Goal: Communication & Community: Answer question/provide support

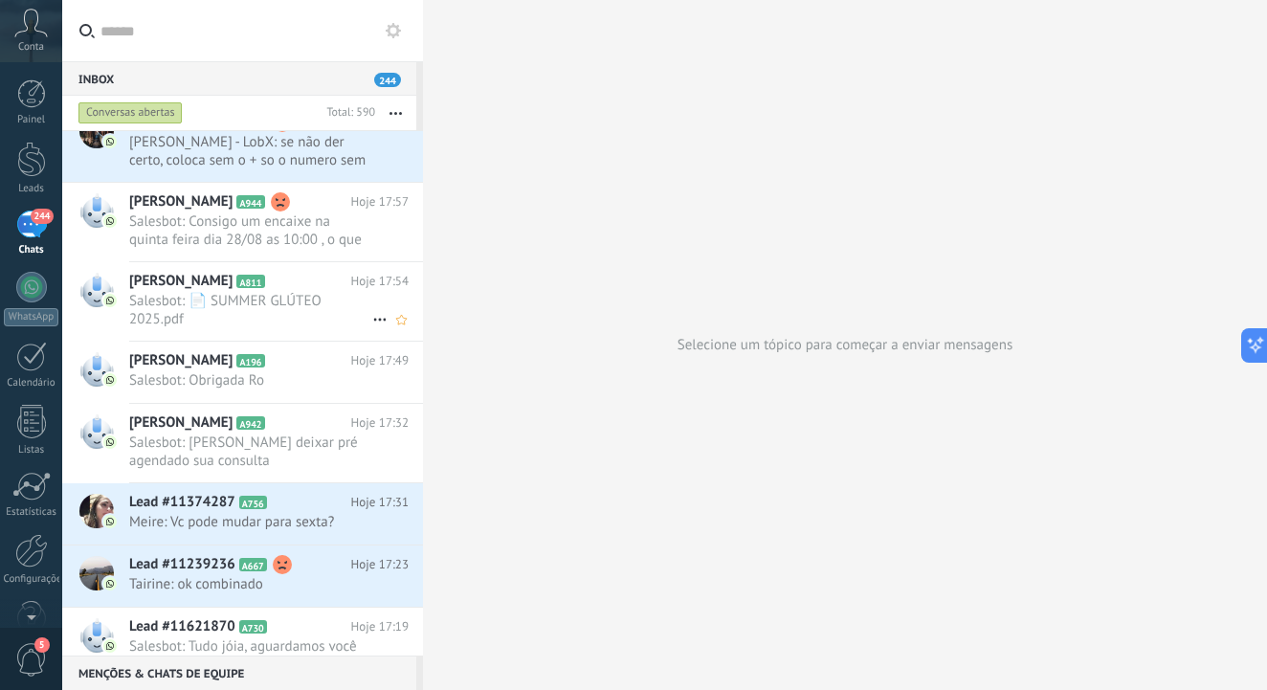
scroll to position [66, 0]
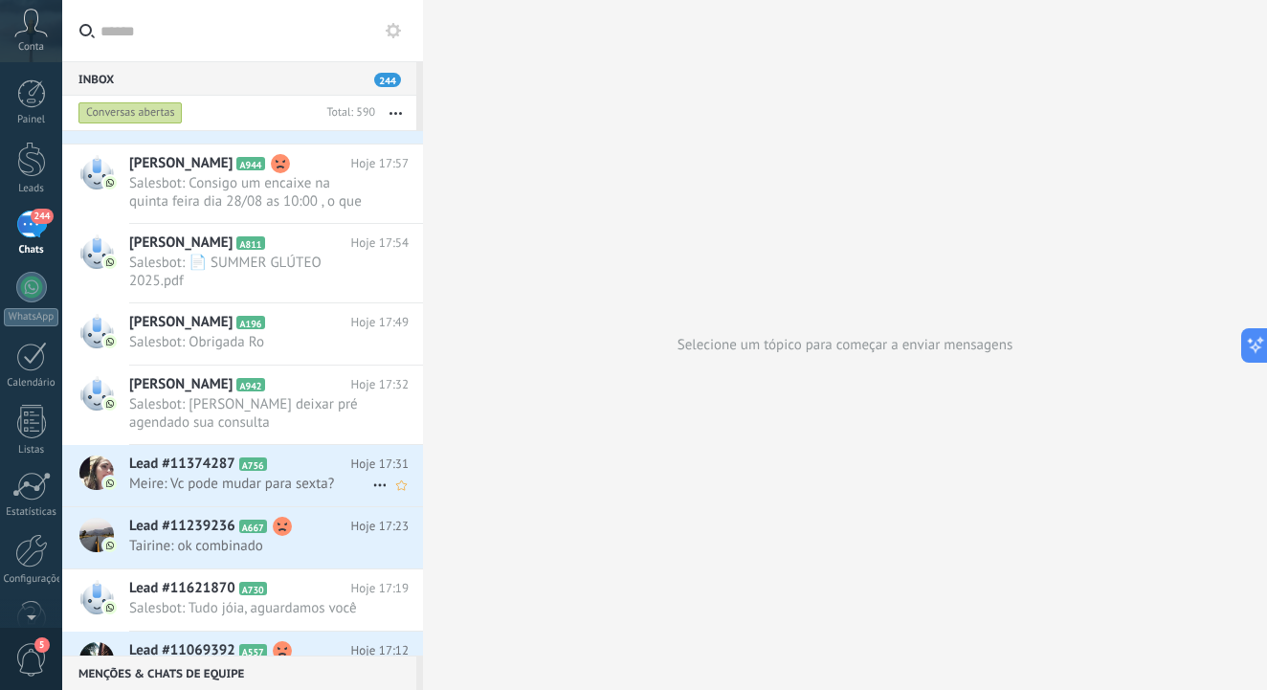
click at [264, 477] on span "Meire: Vc pode mudar para sexta?" at bounding box center [250, 484] width 243 height 18
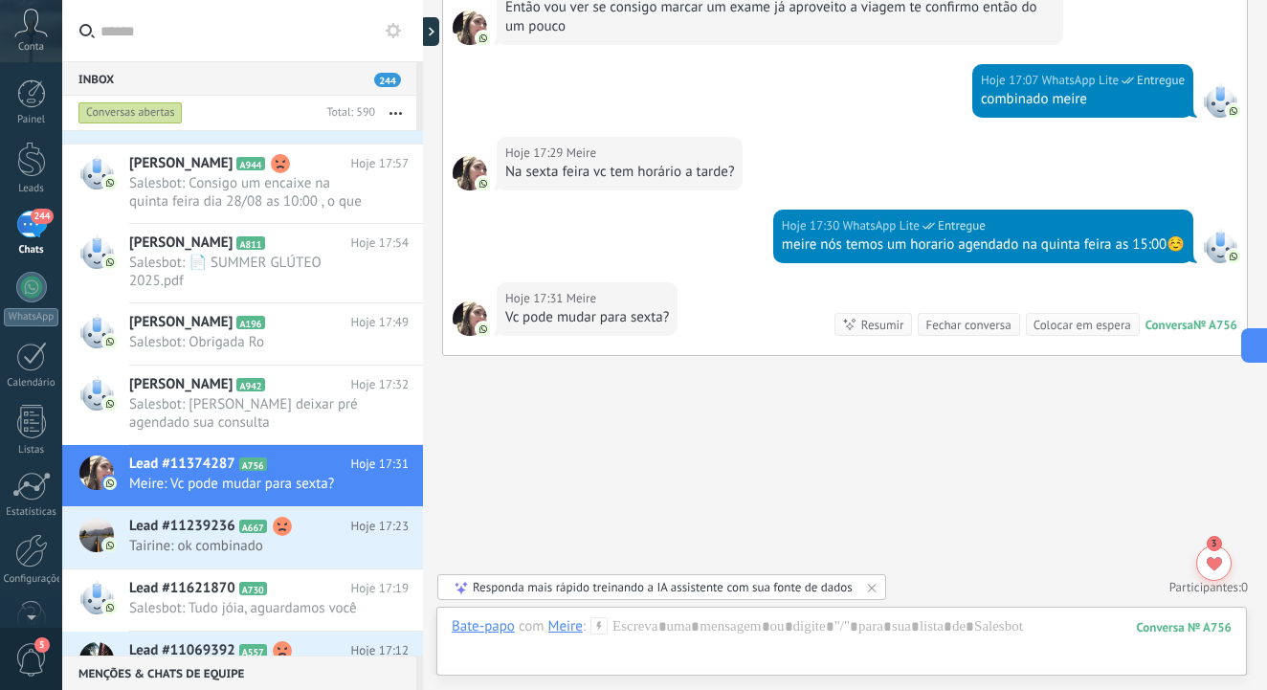
scroll to position [2181, 0]
click at [721, 639] on div at bounding box center [842, 645] width 780 height 57
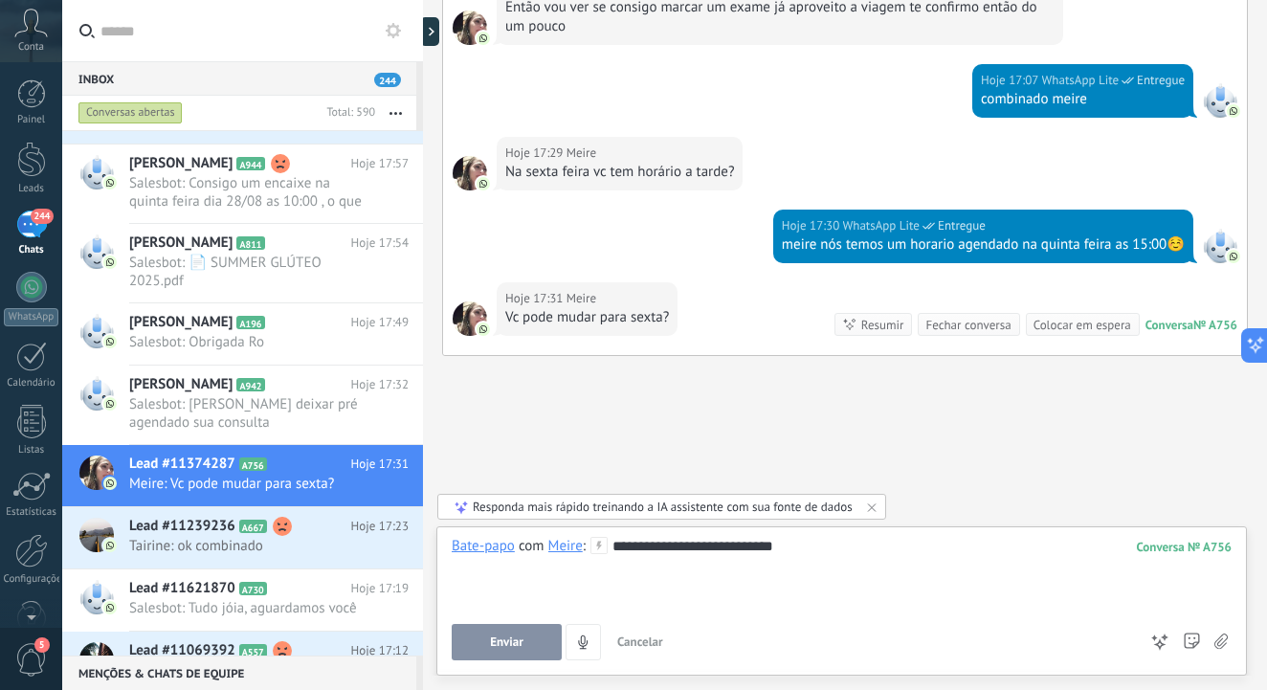
click at [511, 641] on span "Enviar" at bounding box center [507, 642] width 34 height 13
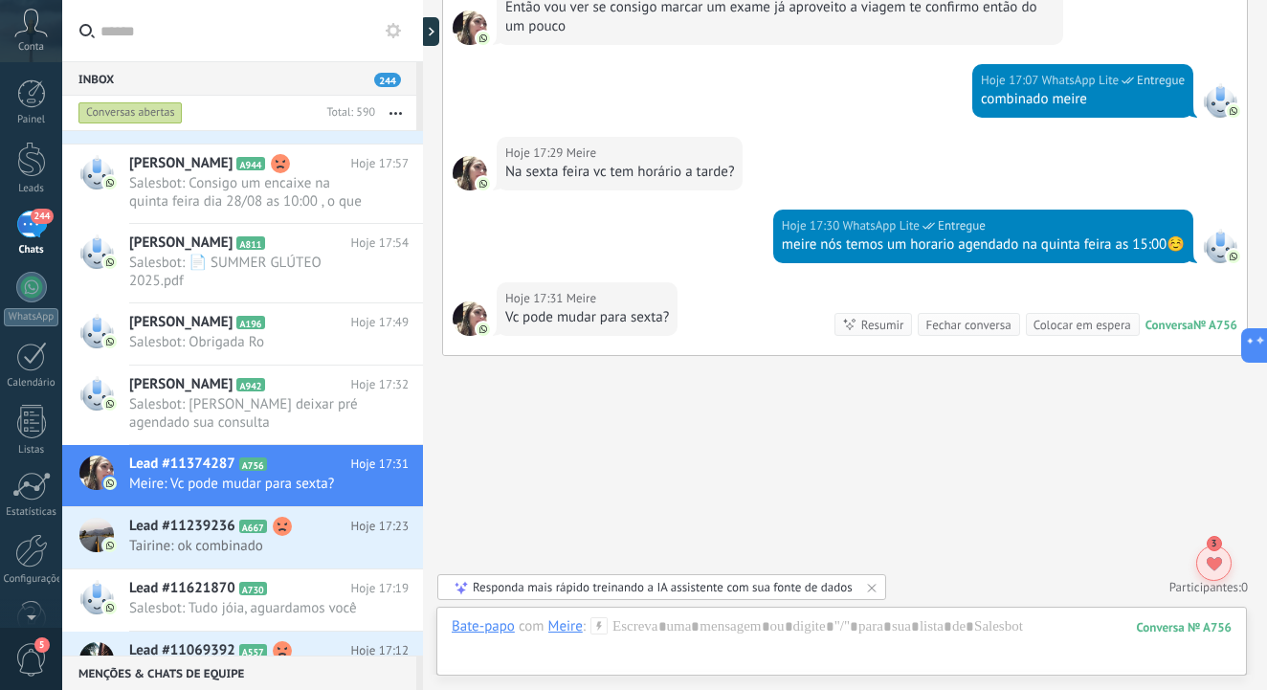
click at [1218, 557] on icon at bounding box center [1214, 564] width 15 height 14
click at [662, 639] on div at bounding box center [842, 645] width 780 height 57
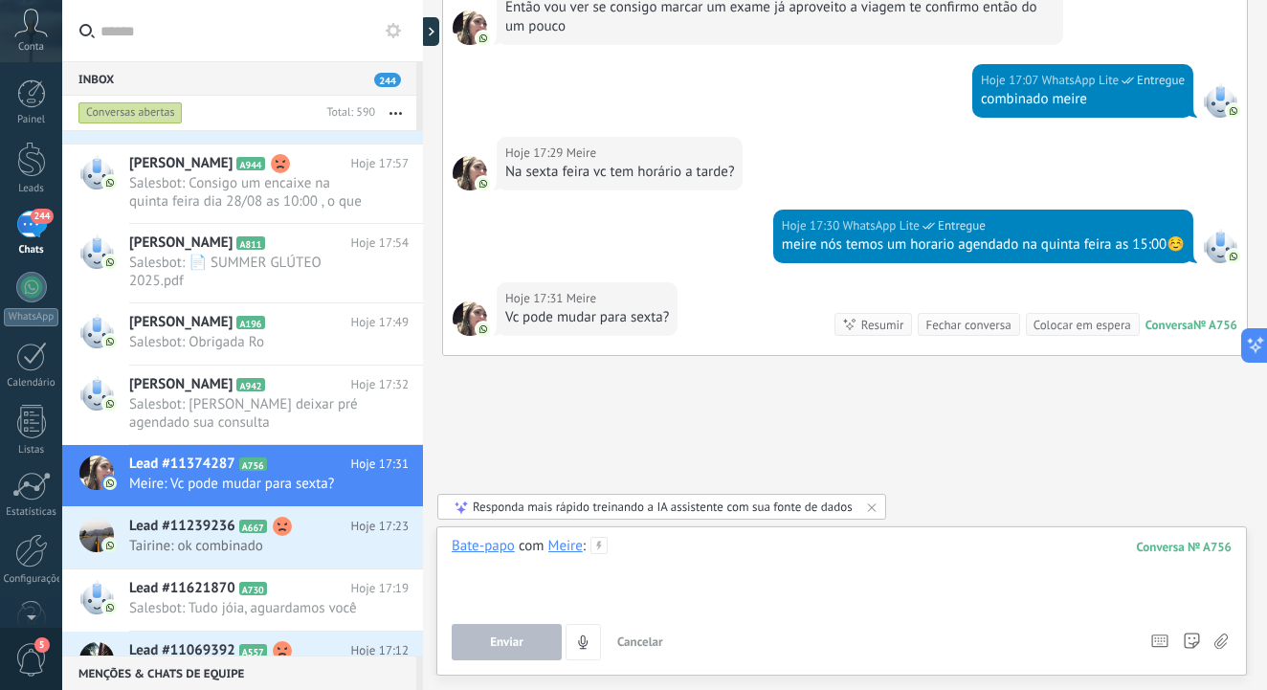
click at [657, 556] on div at bounding box center [842, 573] width 780 height 73
click at [816, 255] on div "Hoje 17:30 WhatsApp Lite Entregue meire nós temos um horario agendado na quinta…" at bounding box center [984, 237] width 420 height 54
click at [641, 554] on div at bounding box center [842, 573] width 780 height 73
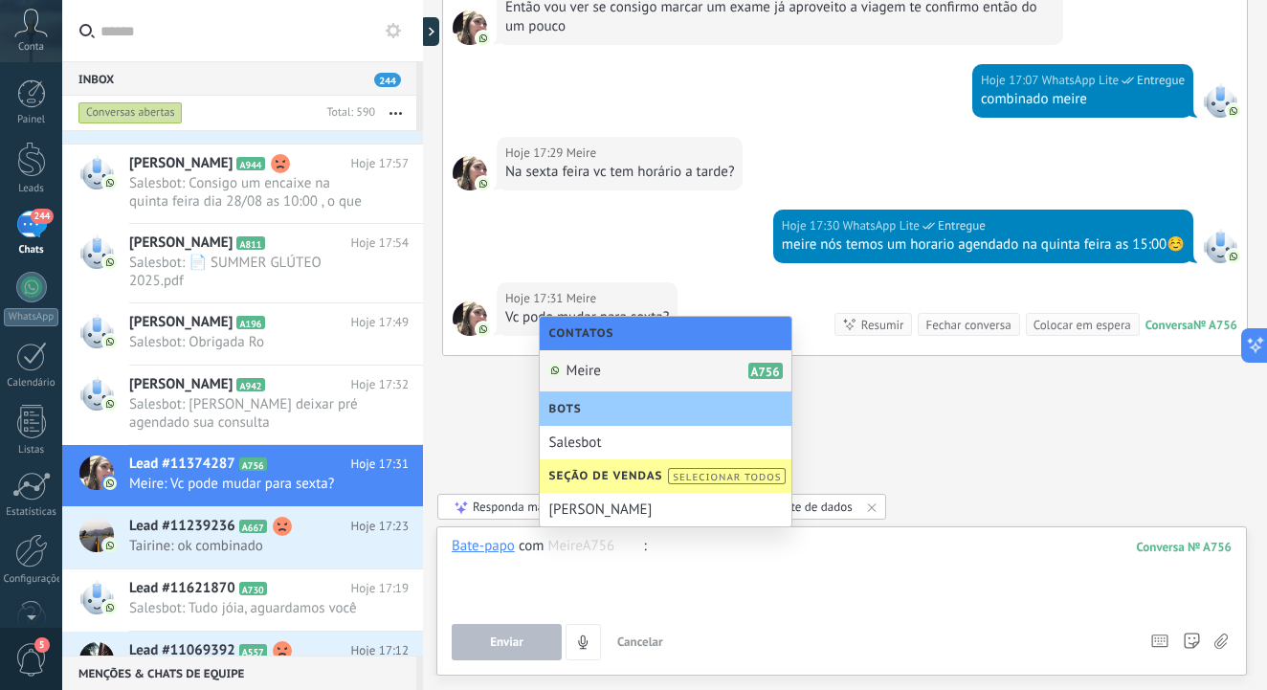
click at [601, 590] on div at bounding box center [842, 573] width 780 height 73
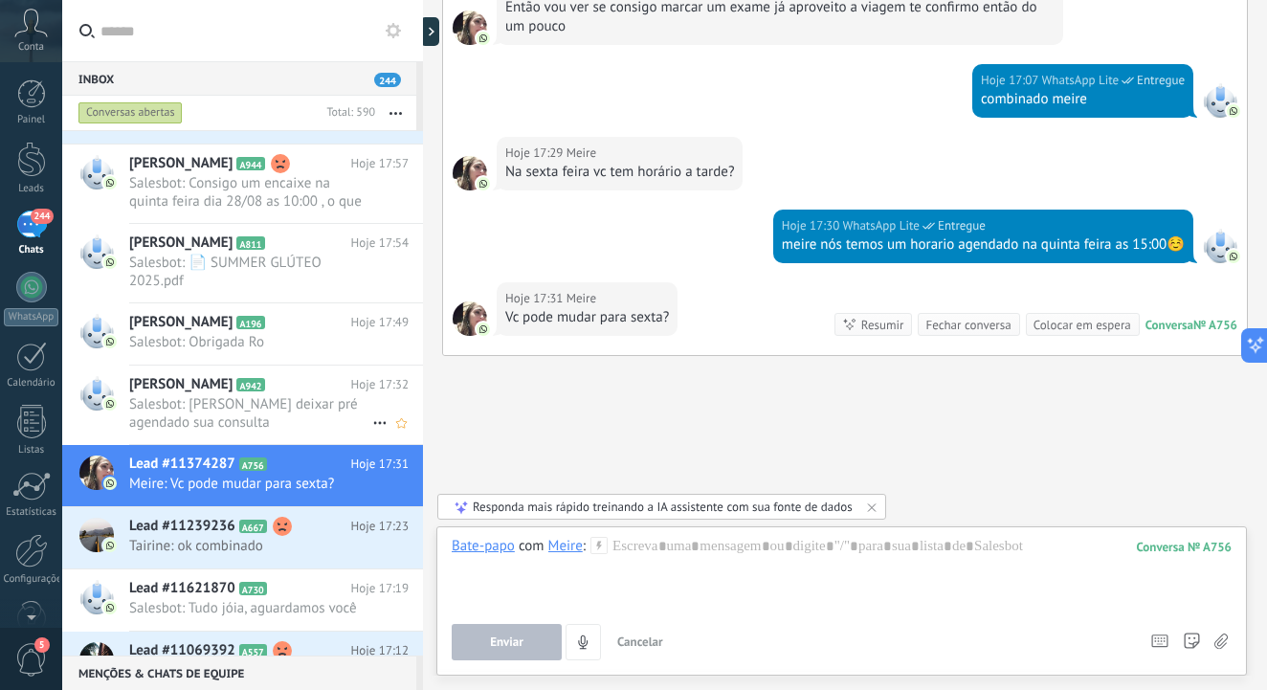
click at [264, 407] on span "Salesbot: [PERSON_NAME] deixar pré agendado sua consulta [PERSON_NAME]?" at bounding box center [250, 413] width 243 height 36
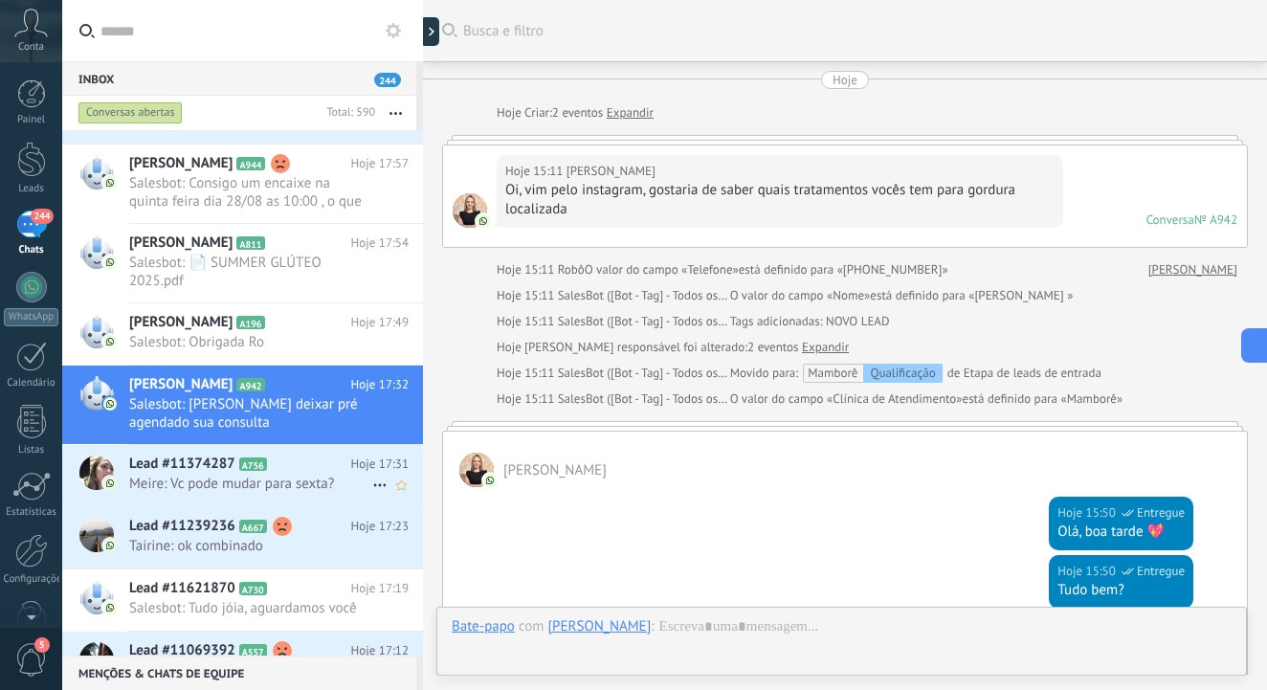
scroll to position [715, 0]
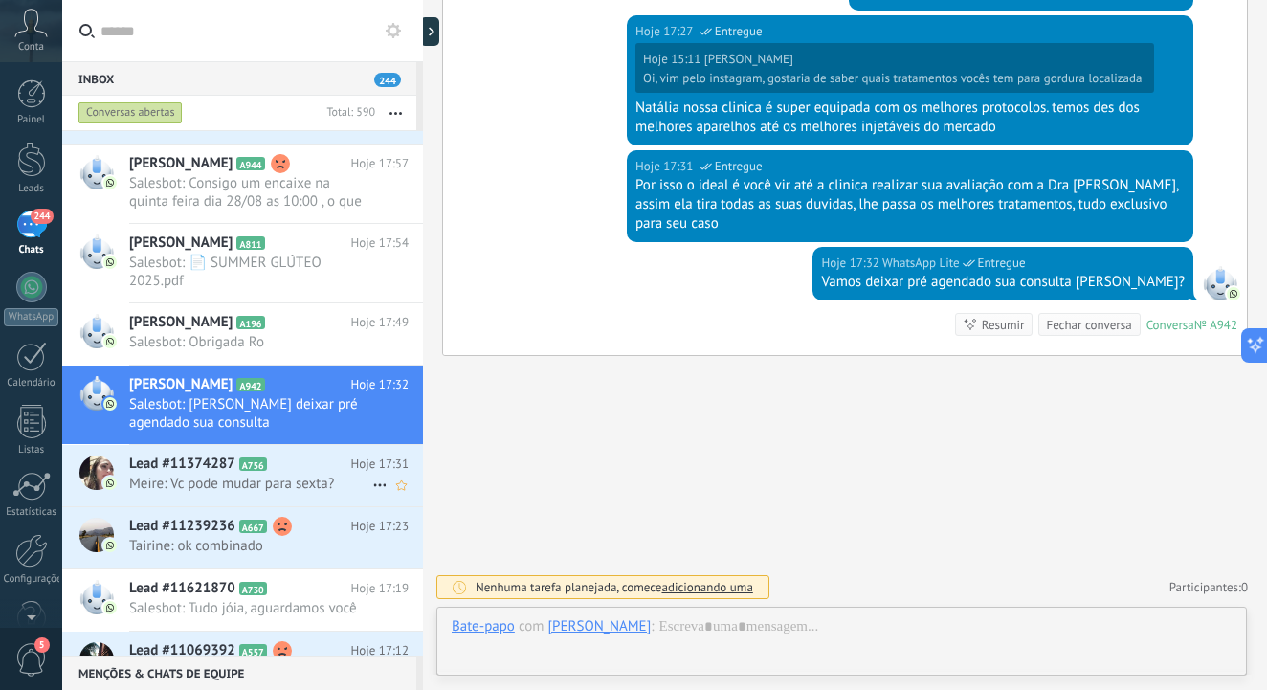
click at [308, 478] on span "Meire: Vc pode mudar para sexta?" at bounding box center [250, 484] width 243 height 18
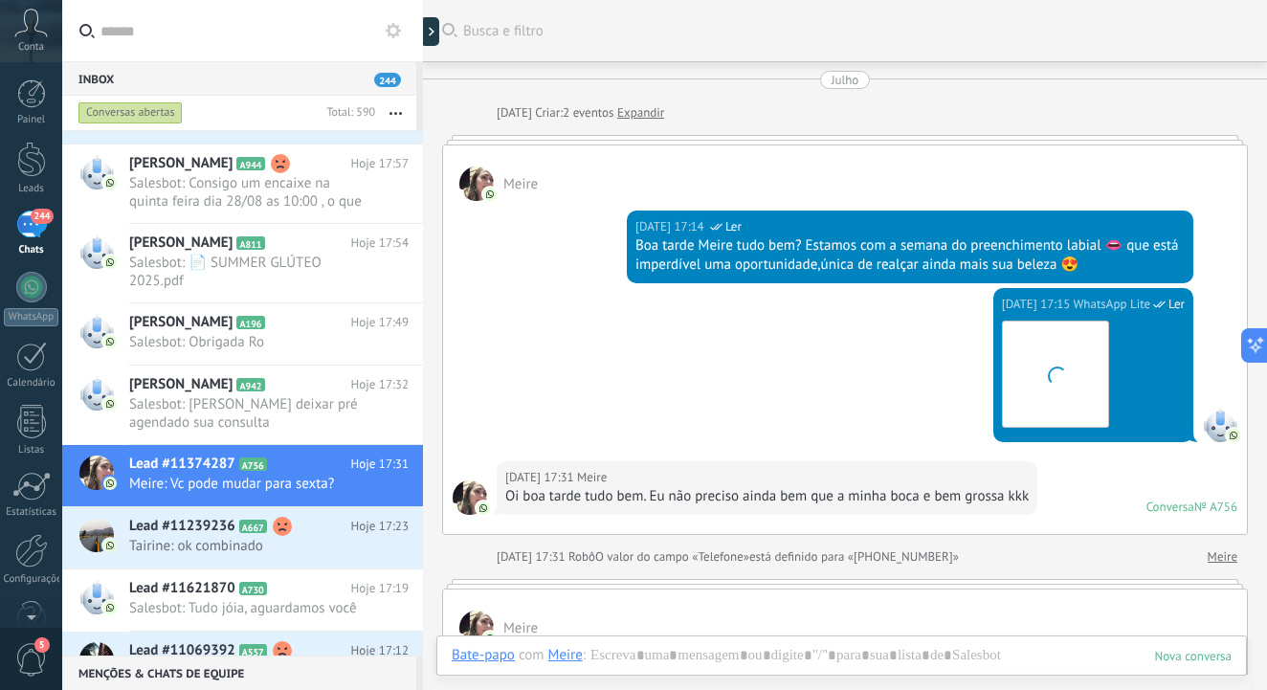
scroll to position [2212, 0]
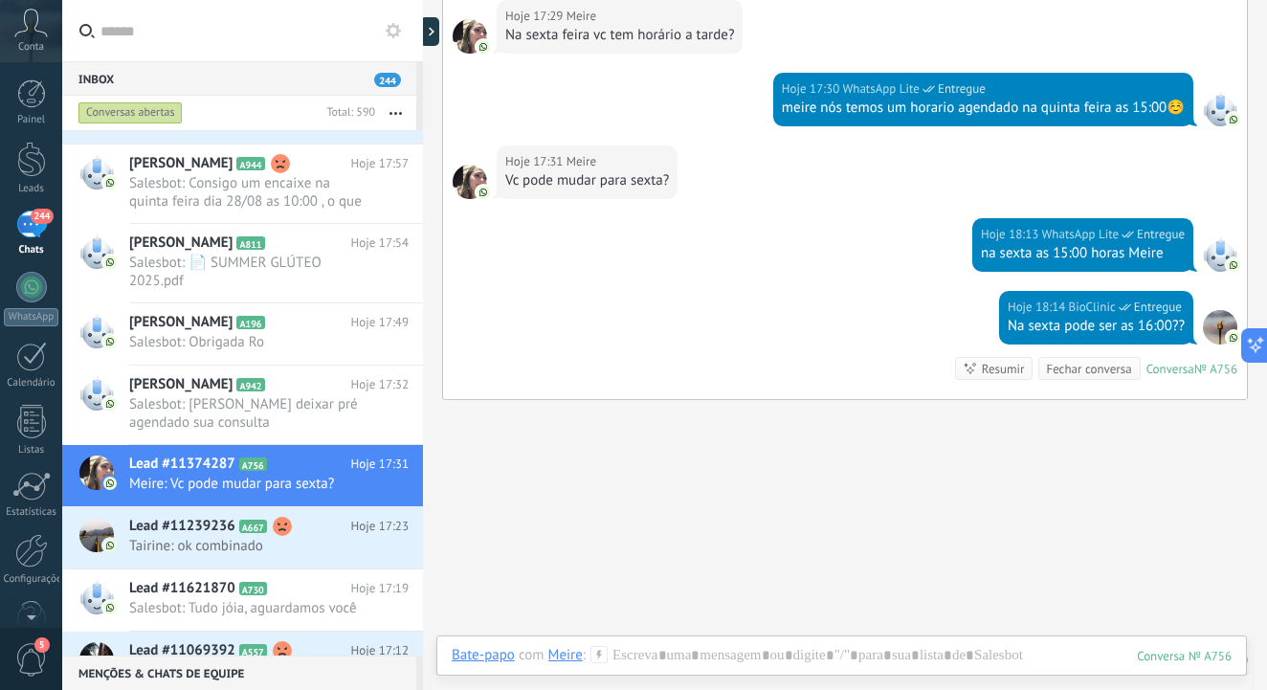
click at [1063, 331] on div "Na sexta pode ser as 16:00??" at bounding box center [1096, 326] width 177 height 19
click at [1043, 240] on span "WhatsApp Lite" at bounding box center [1081, 234] width 77 height 19
